Goal: Information Seeking & Learning: Learn about a topic

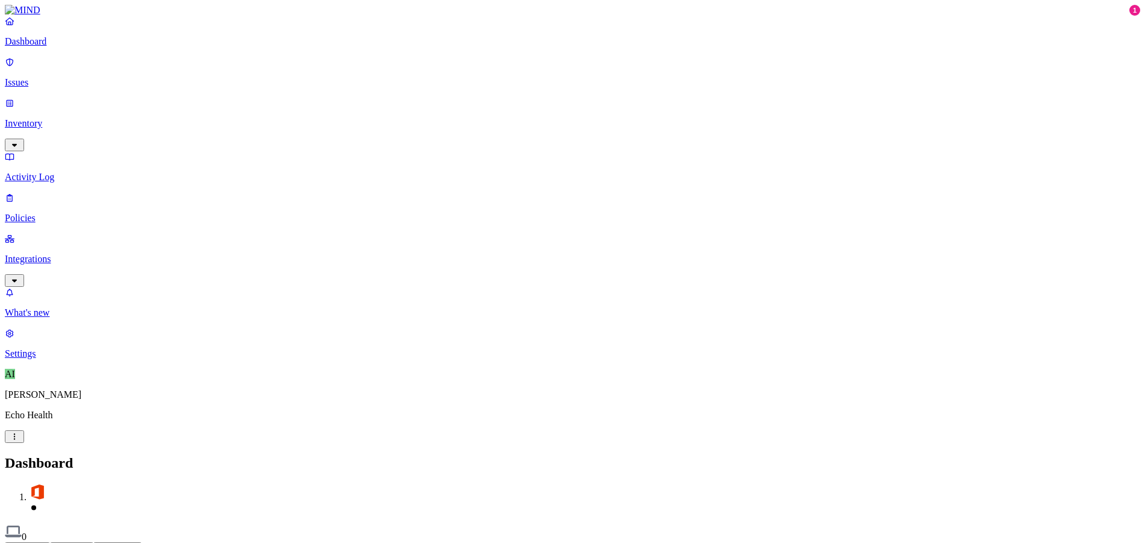
click at [93, 542] on button "Detection" at bounding box center [71, 548] width 43 height 13
click at [142, 542] on button "Prevention" at bounding box center [117, 548] width 48 height 13
drag, startPoint x: 275, startPoint y: 300, endPoint x: 281, endPoint y: 313, distance: 13.8
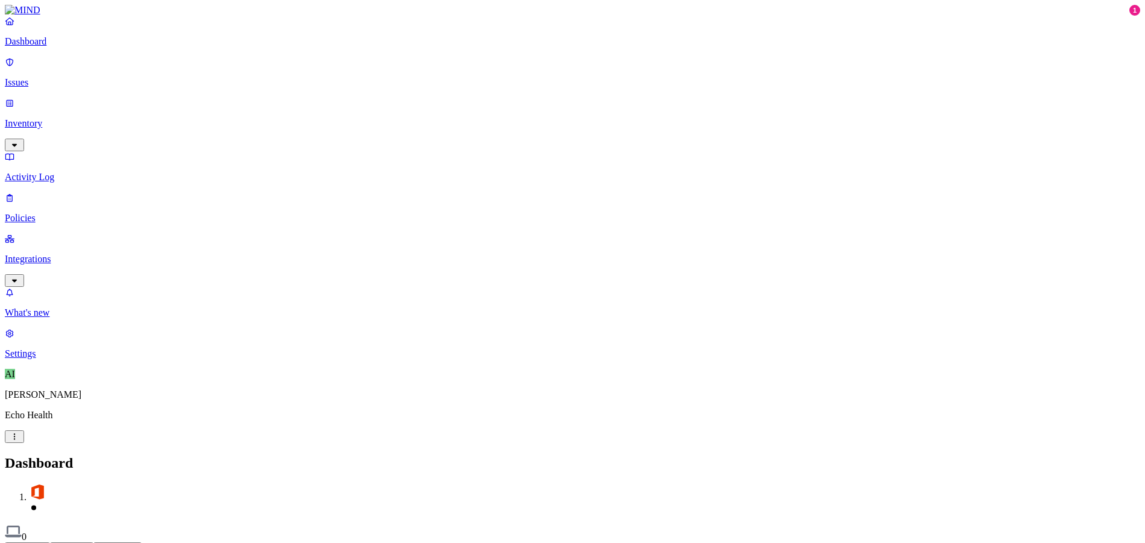
click at [47, 118] on p "Inventory" at bounding box center [572, 123] width 1135 height 11
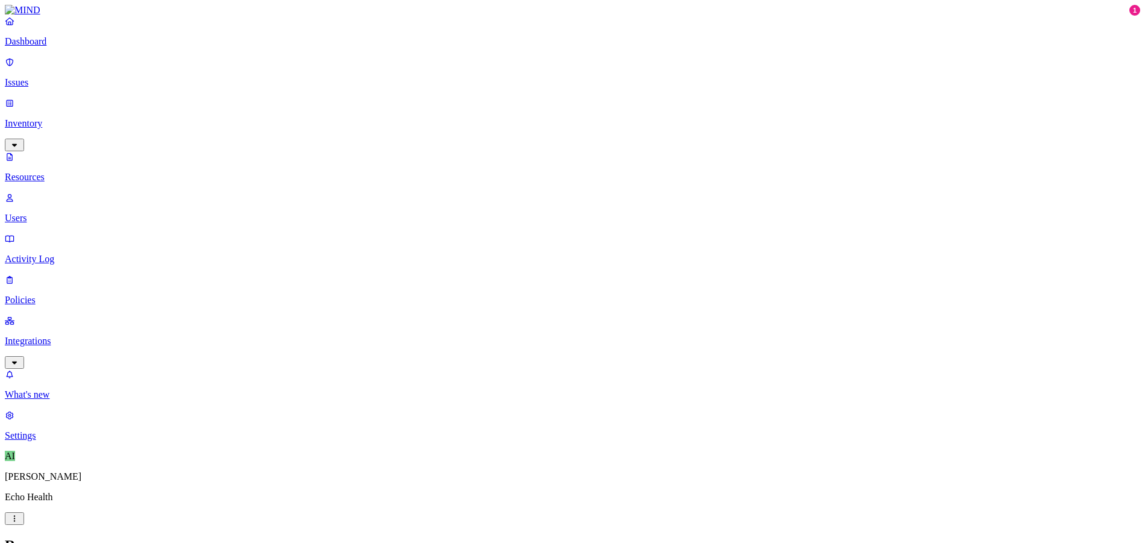
click at [52, 213] on p "Users" at bounding box center [572, 218] width 1135 height 11
click at [72, 336] on p "Integrations" at bounding box center [572, 341] width 1135 height 11
click at [68, 389] on p "Endpoints" at bounding box center [572, 394] width 1135 height 11
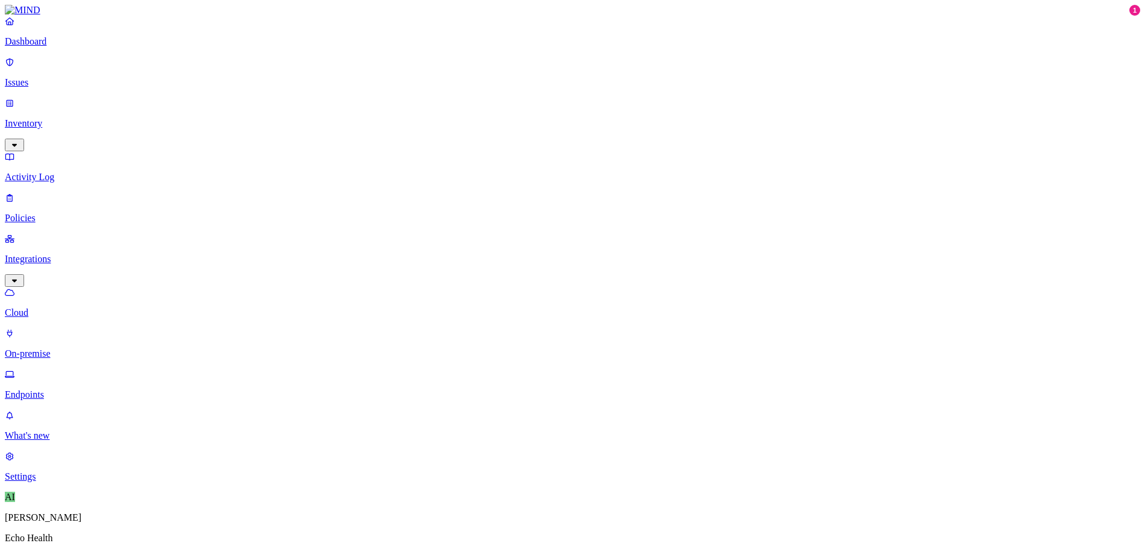
click at [52, 287] on link "Cloud" at bounding box center [572, 302] width 1135 height 31
click at [58, 348] on p "On-premise" at bounding box center [572, 353] width 1135 height 11
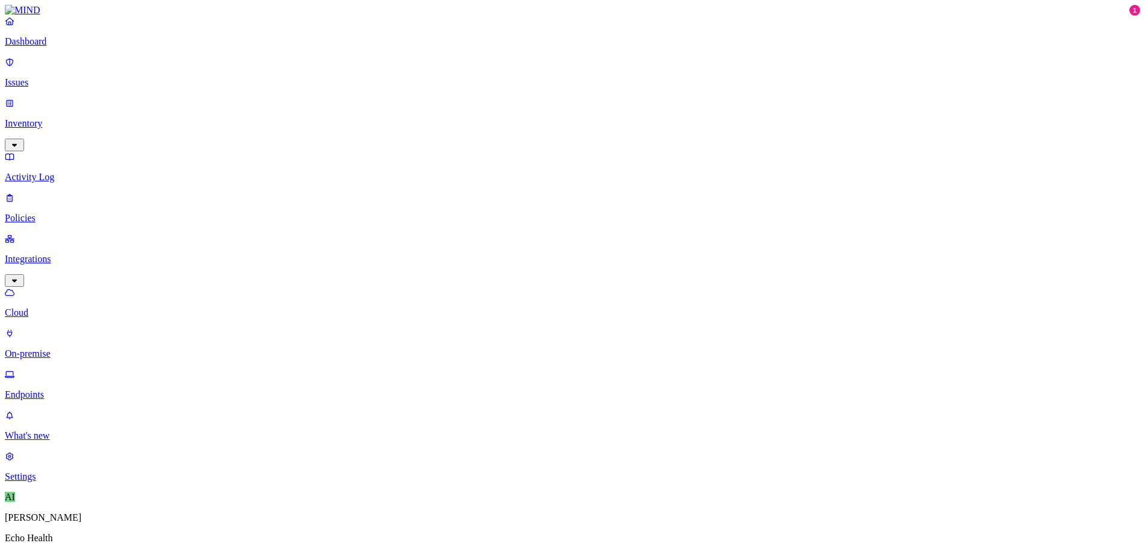
click at [39, 47] on p "Dashboard" at bounding box center [572, 41] width 1135 height 11
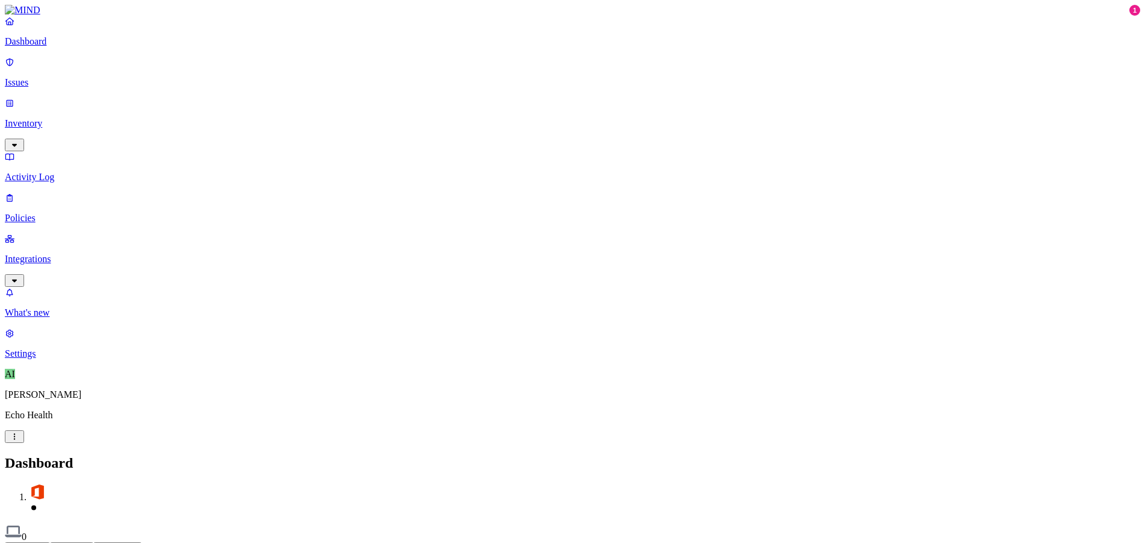
drag, startPoint x: 71, startPoint y: 71, endPoint x: 84, endPoint y: 77, distance: 14.6
click at [71, 77] on p "Issues" at bounding box center [572, 82] width 1135 height 11
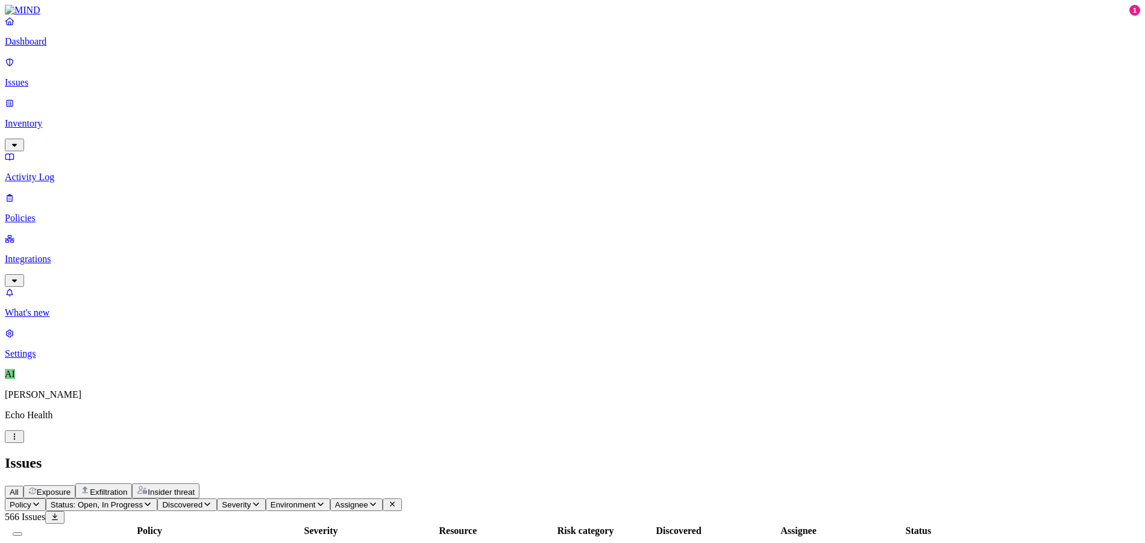
click at [71, 488] on span "Exposure" at bounding box center [54, 492] width 34 height 9
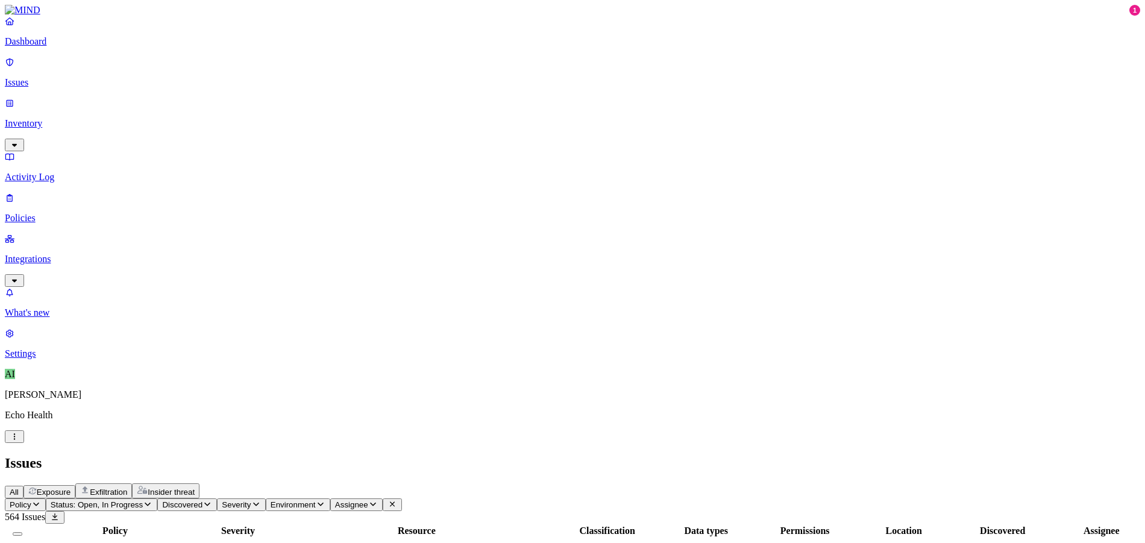
click at [127, 488] on span "Exfiltration" at bounding box center [108, 492] width 37 height 9
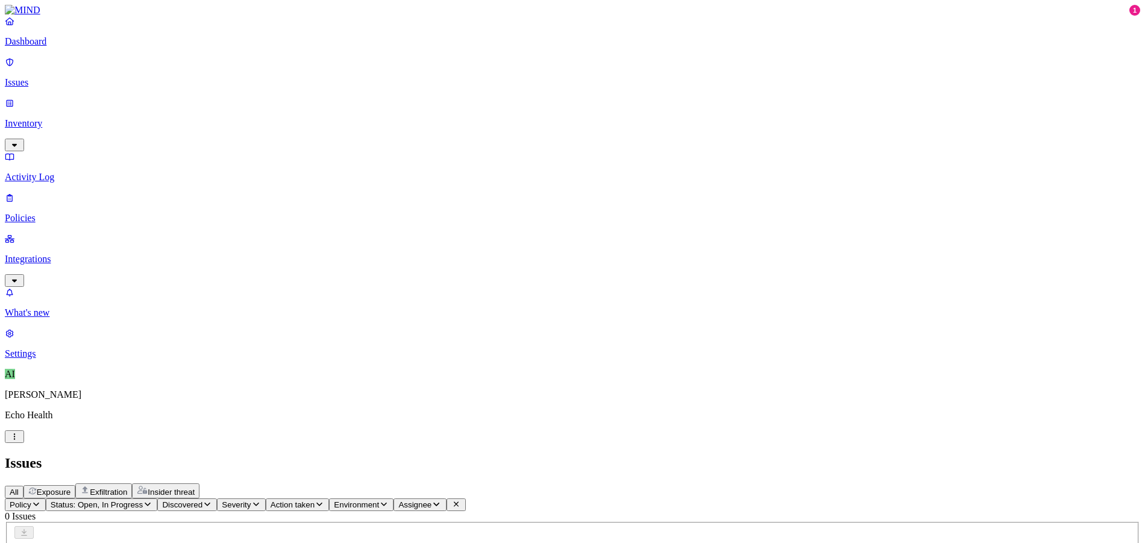
click at [195, 488] on span "Insider threat" at bounding box center [171, 492] width 47 height 9
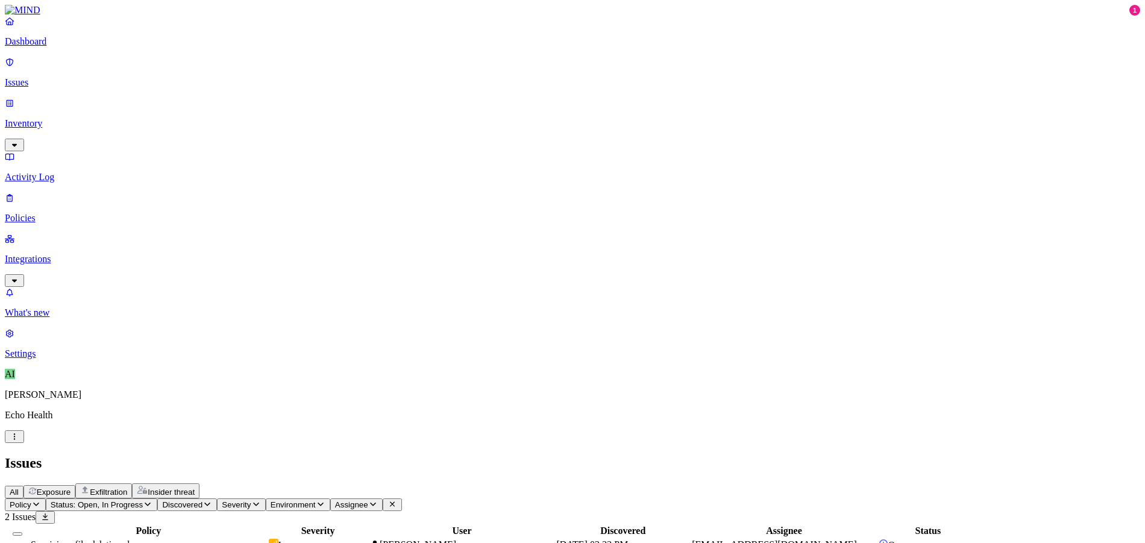
click at [555, 538] on td "[PERSON_NAME]" at bounding box center [462, 544] width 186 height 13
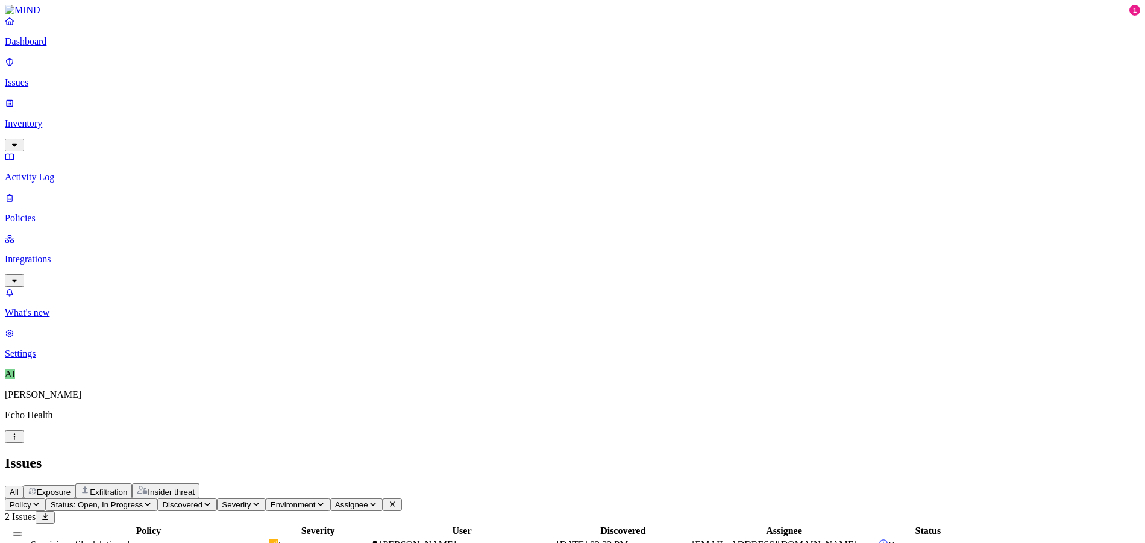
click at [24, 359] on nav "Dashboard Issues Inventory Activity Log Policies Integrations What's new 1 Sett…" at bounding box center [572, 187] width 1135 height 343
click at [28, 318] on p "What's new" at bounding box center [572, 312] width 1135 height 11
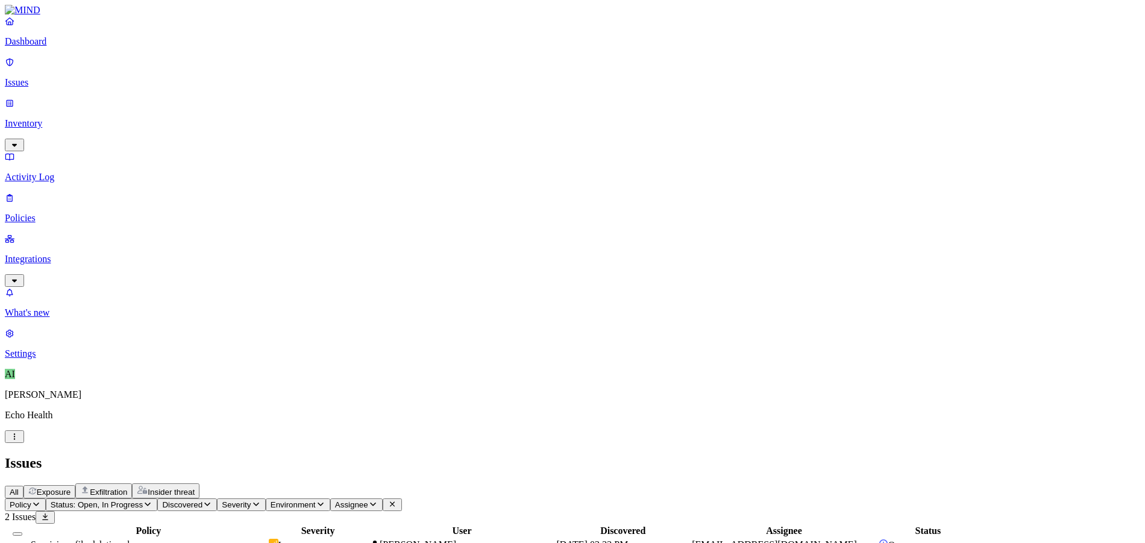
click at [51, 47] on p "Dashboard" at bounding box center [572, 41] width 1135 height 11
